Goal: Task Accomplishment & Management: Complete application form

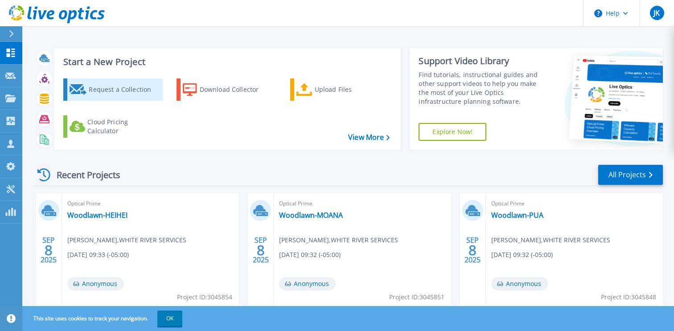
click at [119, 92] on div "Request a Collection" at bounding box center [124, 90] width 71 height 18
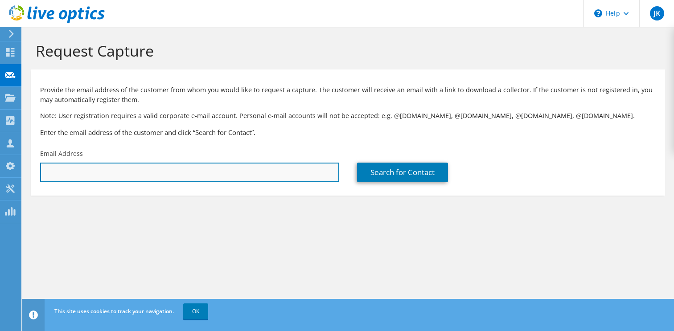
click at [273, 172] on input "text" at bounding box center [189, 173] width 299 height 20
type input "l"
click at [249, 171] on input "[PERSON_NAME]" at bounding box center [189, 173] width 299 height 20
paste input ".[PERSON_NAME][EMAIL_ADDRESS][DOMAIN_NAME]"
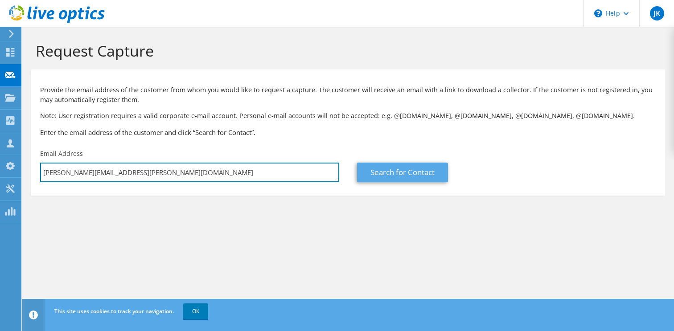
type input "[PERSON_NAME][EMAIL_ADDRESS][PERSON_NAME][DOMAIN_NAME]"
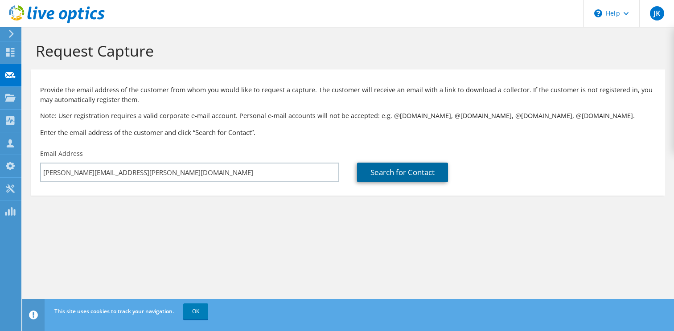
click at [395, 172] on link "Search for Contact" at bounding box center [402, 173] width 91 height 20
type input "[GEOGRAPHIC_DATA]"
type input "[PERSON_NAME]"
type input "[GEOGRAPHIC_DATA]"
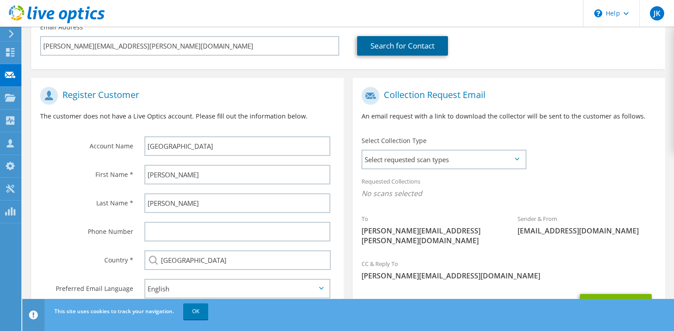
scroll to position [176, 0]
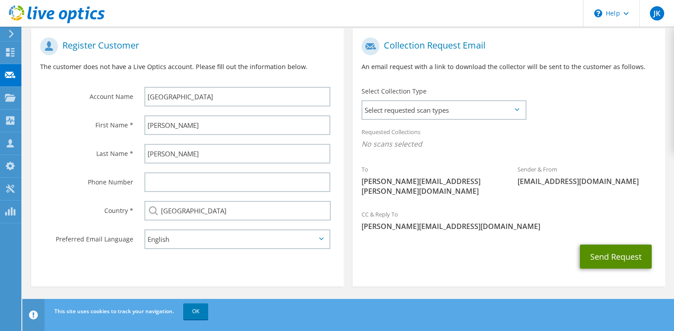
click at [625, 255] on button "Send Request" at bounding box center [616, 257] width 72 height 24
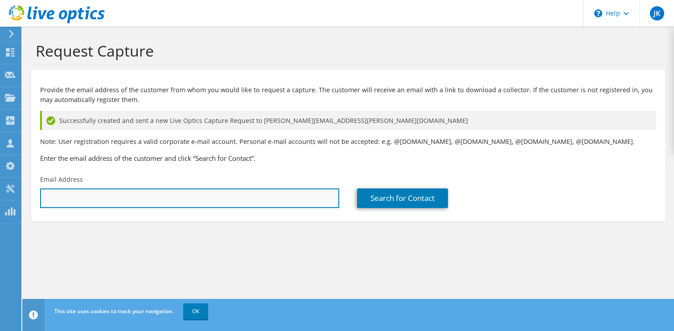
click at [78, 201] on input "text" at bounding box center [189, 198] width 299 height 20
paste input "[PERSON_NAME][EMAIL_ADDRESS][PERSON_NAME][DOMAIN_NAME]"
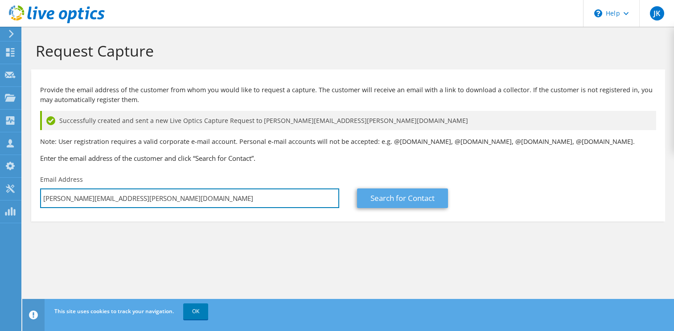
type input "[PERSON_NAME][EMAIL_ADDRESS][PERSON_NAME][DOMAIN_NAME]"
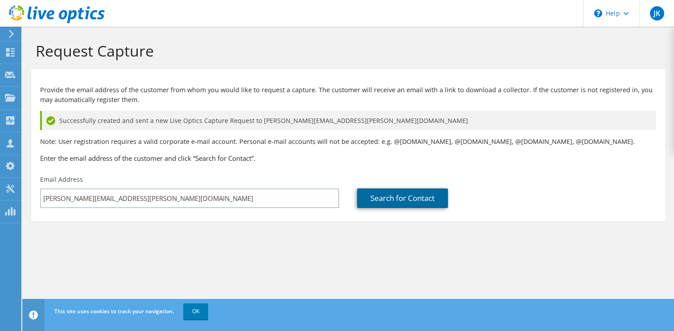
click at [386, 200] on link "Search for Contact" at bounding box center [402, 198] width 91 height 20
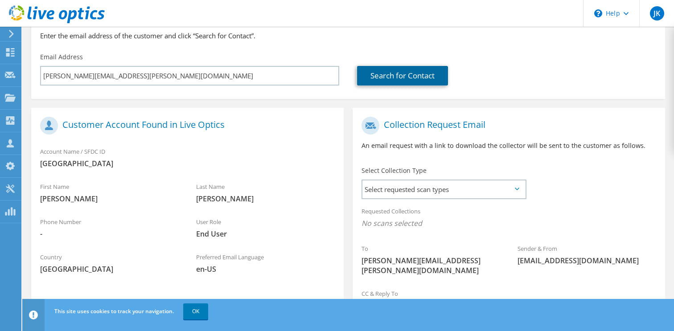
scroll to position [141, 0]
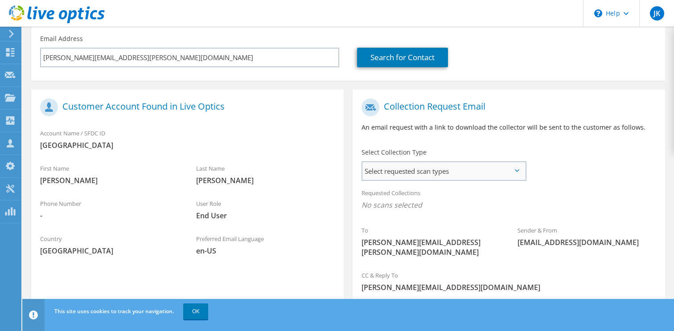
click at [446, 175] on span "Select requested scan types" at bounding box center [443, 171] width 163 height 18
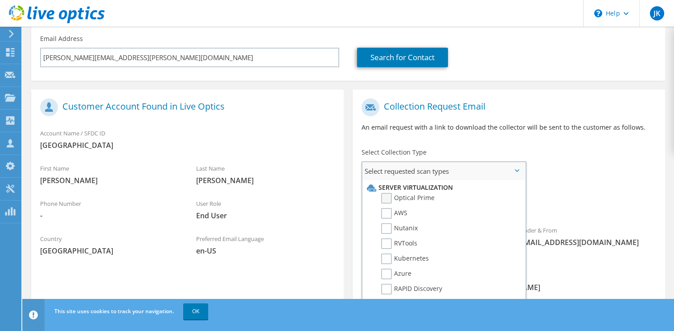
click at [428, 199] on label "Optical Prime" at bounding box center [407, 198] width 53 height 11
click at [0, 0] on input "Optical Prime" at bounding box center [0, 0] width 0 height 0
click at [574, 187] on div "Requested Collections No scans selected Optical Prime" at bounding box center [508, 202] width 312 height 36
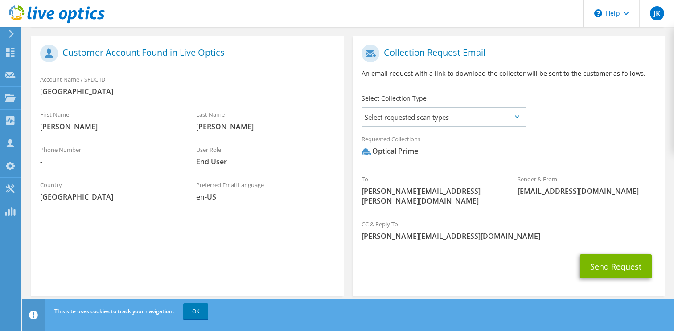
scroll to position [205, 0]
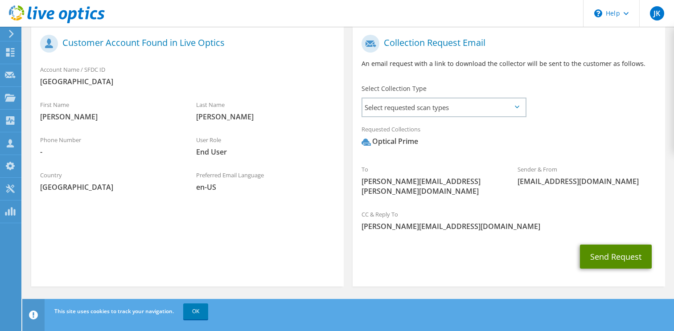
click at [603, 259] on button "Send Request" at bounding box center [616, 257] width 72 height 24
